Goal: Task Accomplishment & Management: Complete application form

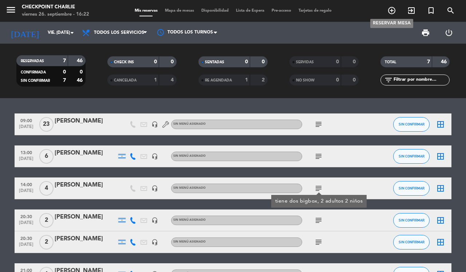
click at [393, 8] on icon "add_circle_outline" at bounding box center [391, 10] width 9 height 9
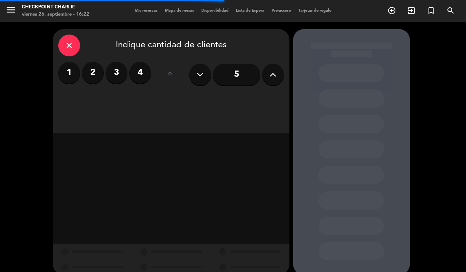
click at [277, 71] on button at bounding box center [273, 75] width 22 height 22
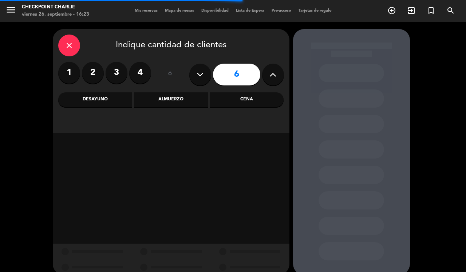
click at [277, 71] on button at bounding box center [273, 75] width 22 height 22
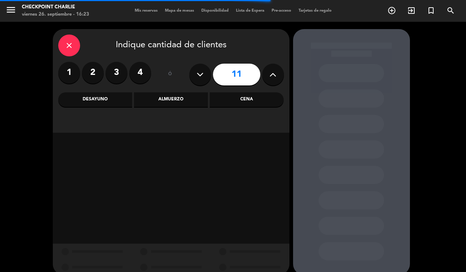
click at [277, 71] on button at bounding box center [273, 75] width 22 height 22
type input "12"
click at [277, 71] on button at bounding box center [273, 75] width 22 height 22
click at [274, 71] on icon at bounding box center [272, 74] width 7 height 11
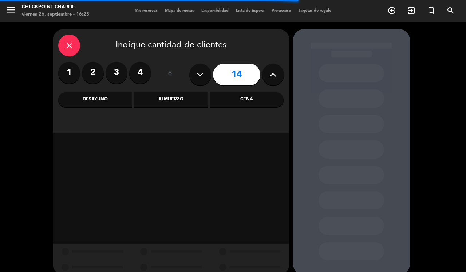
type input "15"
click at [155, 97] on div "Almuerzo" at bounding box center [171, 99] width 74 height 15
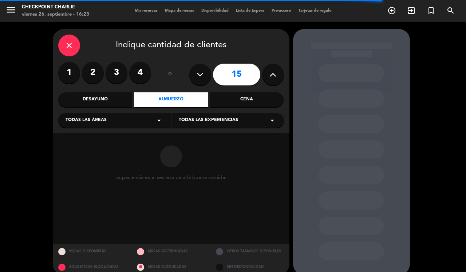
click at [149, 122] on div "Todas las áreas arrow_drop_down" at bounding box center [114, 120] width 112 height 15
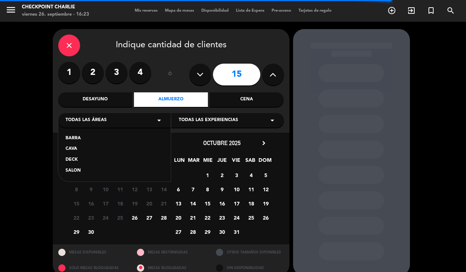
click at [93, 172] on div "SALON" at bounding box center [114, 170] width 98 height 7
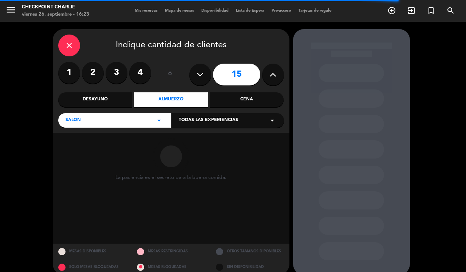
click at [235, 117] on span "Todas las experiencias" at bounding box center [208, 120] width 59 height 7
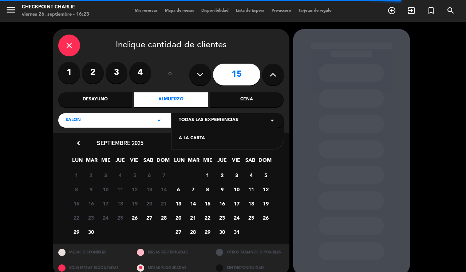
click at [204, 135] on div "A LA CARTA" at bounding box center [228, 138] width 98 height 7
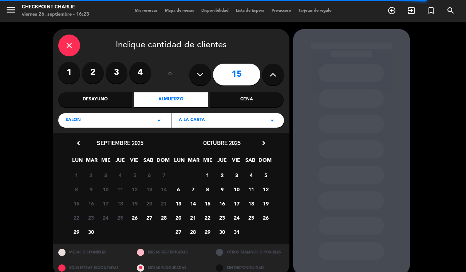
click at [260, 143] on icon "chevron_right" at bounding box center [264, 143] width 8 height 8
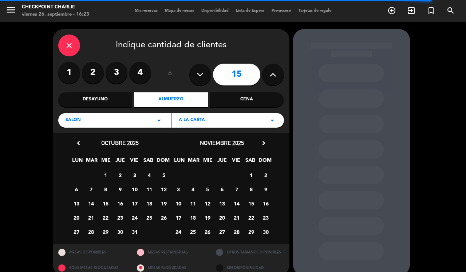
click at [261, 143] on icon "chevron_right" at bounding box center [264, 143] width 8 height 8
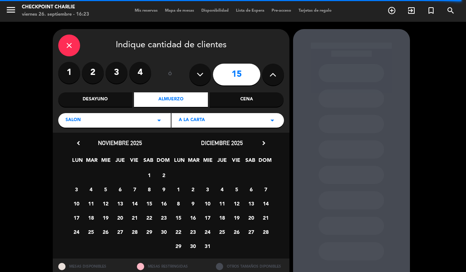
click at [180, 234] on span "22" at bounding box center [178, 232] width 12 height 12
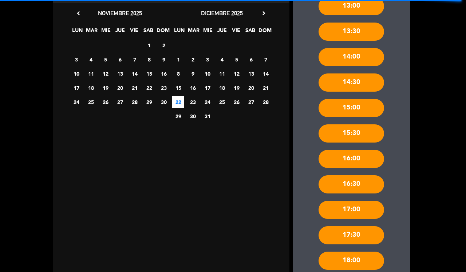
scroll to position [199, 0]
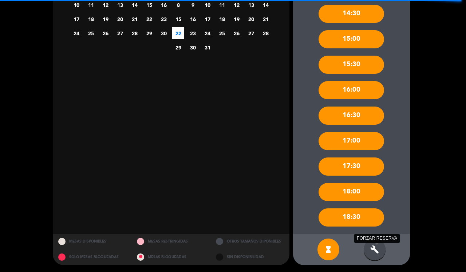
click at [376, 253] on icon "build" at bounding box center [374, 249] width 9 height 9
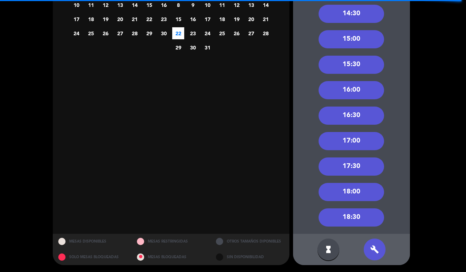
click at [359, 87] on div "16:00" at bounding box center [350, 90] width 65 height 18
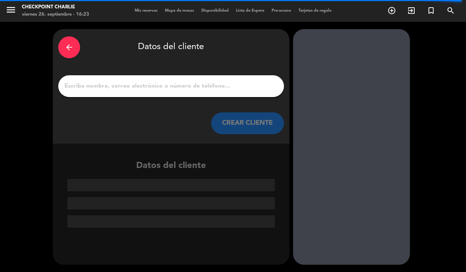
scroll to position [0, 0]
click at [184, 85] on input "1" at bounding box center [171, 86] width 215 height 10
paste input "[PERSON_NAME] [PERSON_NAME]"
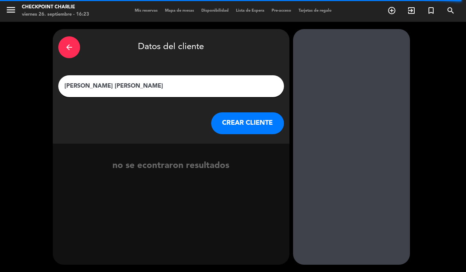
type input "[PERSON_NAME] [PERSON_NAME]"
click at [258, 119] on button "CREAR CLIENTE" at bounding box center [247, 123] width 73 height 22
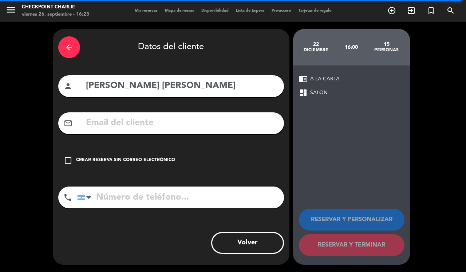
click at [137, 162] on div "Crear reserva sin correo electrónico" at bounding box center [125, 160] width 99 height 7
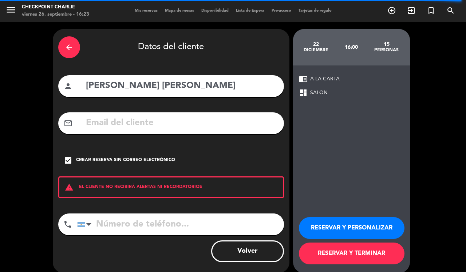
click at [342, 229] on button "RESERVAR Y PERSONALIZAR" at bounding box center [351, 228] width 105 height 22
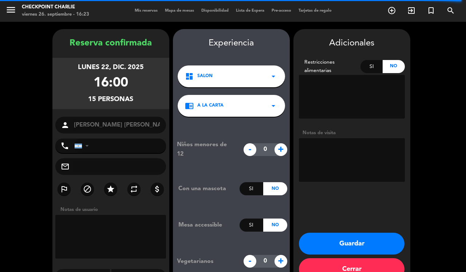
scroll to position [19, 0]
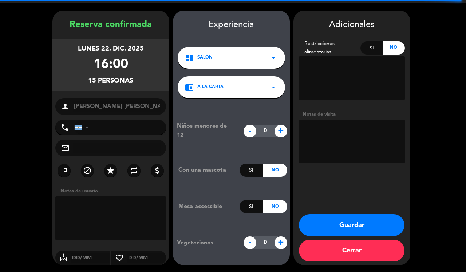
click at [351, 141] on textarea at bounding box center [352, 142] width 106 height 44
type textarea "hasta las 18"
click at [368, 225] on button "Guardar" at bounding box center [351, 225] width 105 height 22
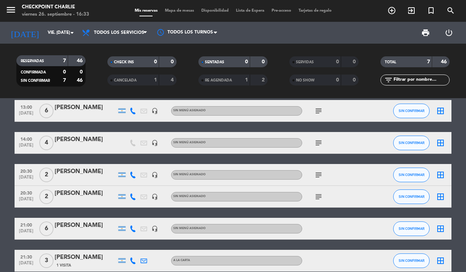
scroll to position [81, 0]
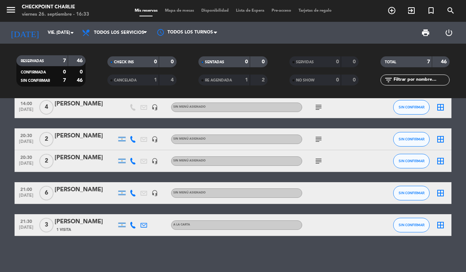
click at [315, 162] on icon "subject" at bounding box center [318, 161] width 9 height 9
click at [315, 135] on icon "subject" at bounding box center [318, 139] width 9 height 9
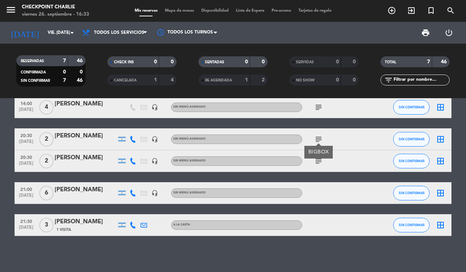
click at [293, 245] on div "09:00 [DATE] [PERSON_NAME] headset_mic Sin menú asignado subject SIN CONFIRMAR …" at bounding box center [233, 185] width 466 height 174
